Goal: Check status: Check status

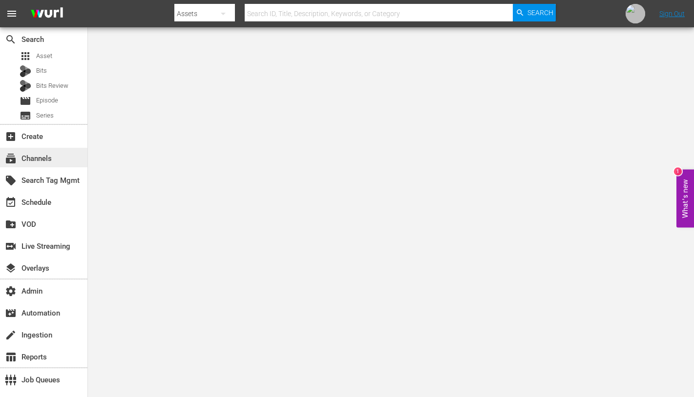
click at [56, 159] on div "subscriptions Channels" at bounding box center [43, 158] width 87 height 20
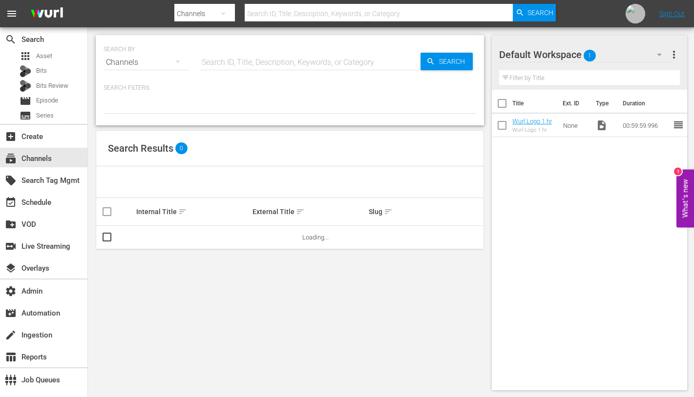
click at [274, 69] on div "Search ID, Title, Description, Keywords, or Category" at bounding box center [309, 62] width 221 height 23
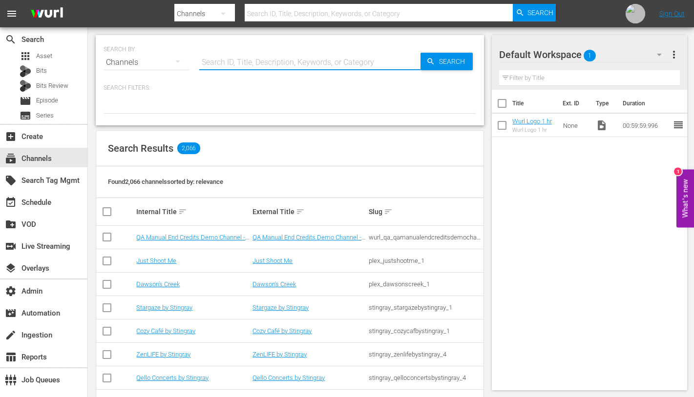
paste input "world_poker_tour_wpt_1"
type input "world_poker_tour_wpt_1"
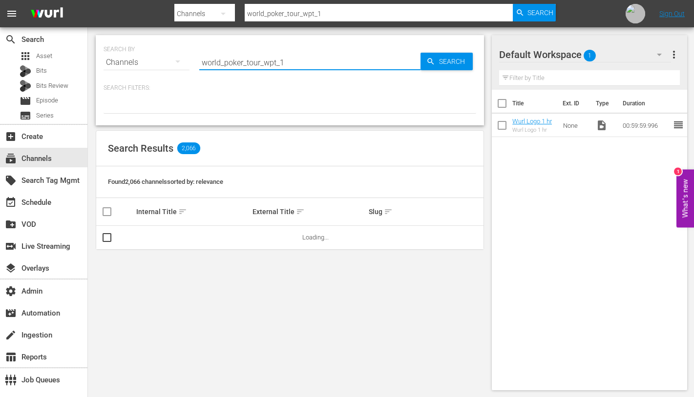
type input "world_poker_tour_wpt_1"
click at [254, 239] on link "WPT" at bounding box center [259, 237] width 14 height 7
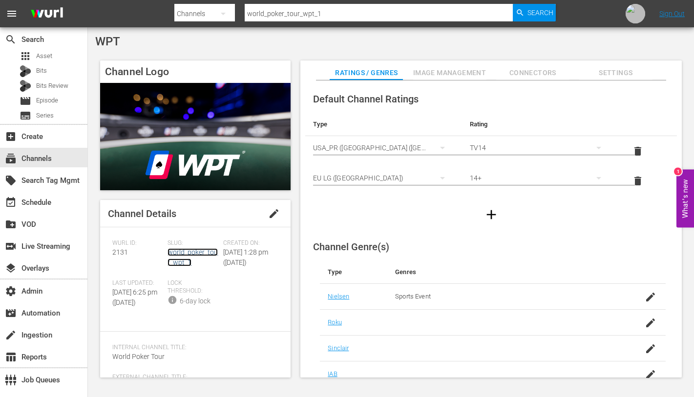
click at [188, 256] on link "world_poker_tour_wpt_1" at bounding box center [192, 257] width 50 height 18
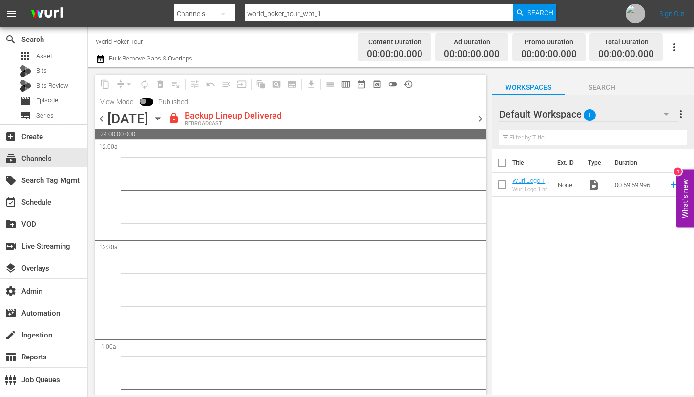
click at [160, 118] on icon "button" at bounding box center [157, 119] width 4 height 2
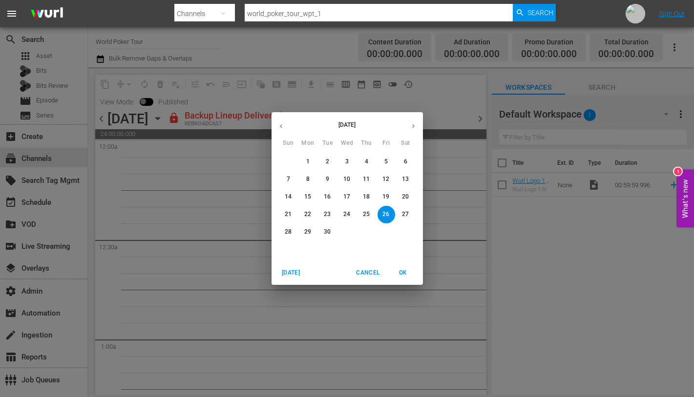
click at [307, 235] on p "29" at bounding box center [307, 232] width 7 height 8
